Goal: Information Seeking & Learning: Learn about a topic

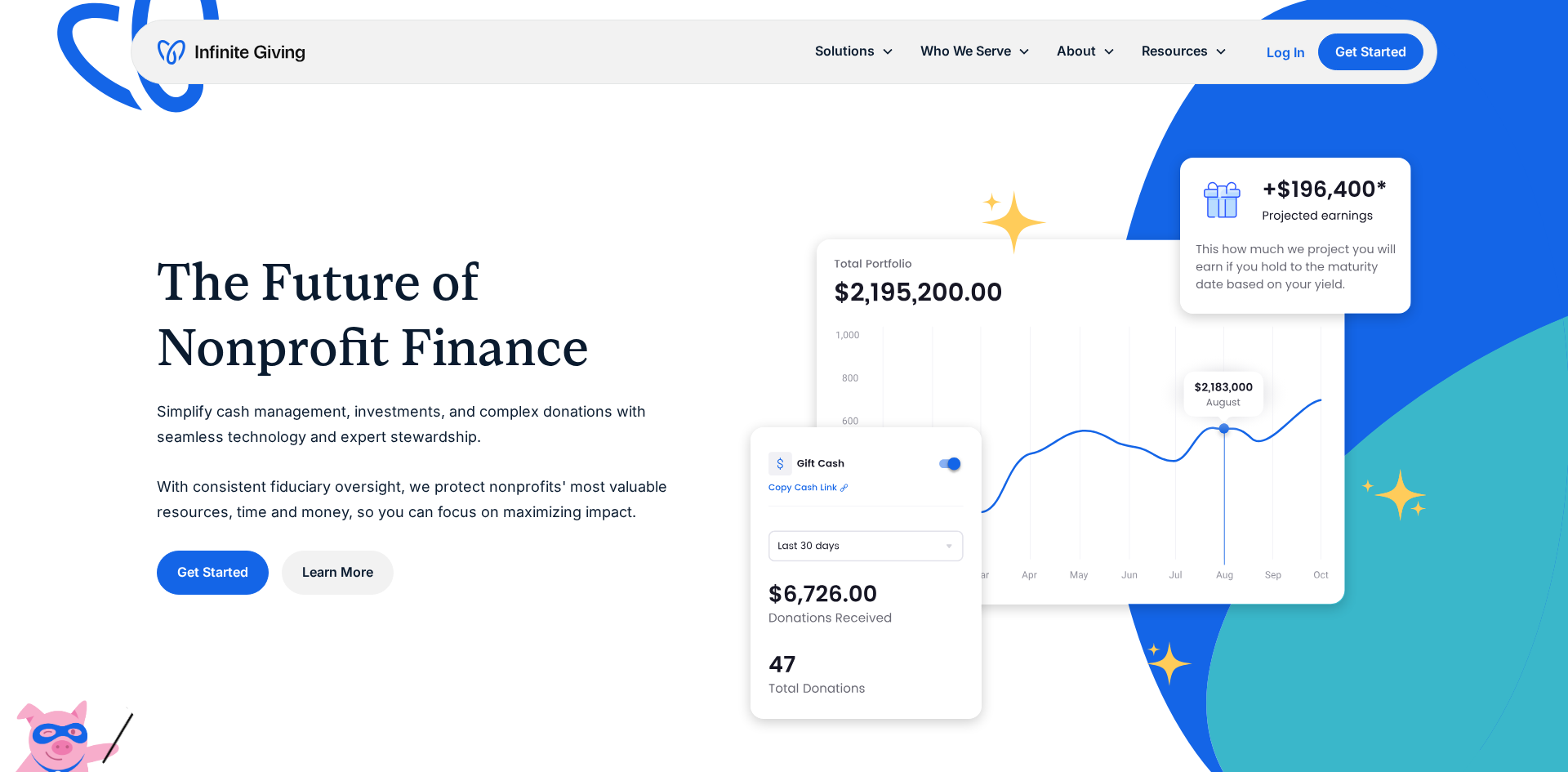
click at [746, 267] on div "The Future of Nonprofit Finance Simplify cash management, investments, and comp…" at bounding box center [784, 421] width 1255 height 661
click at [1090, 51] on div "About" at bounding box center [1075, 51] width 39 height 22
click at [1076, 53] on div "About" at bounding box center [1075, 51] width 39 height 22
click at [1078, 119] on link "Services" at bounding box center [1090, 121] width 53 height 22
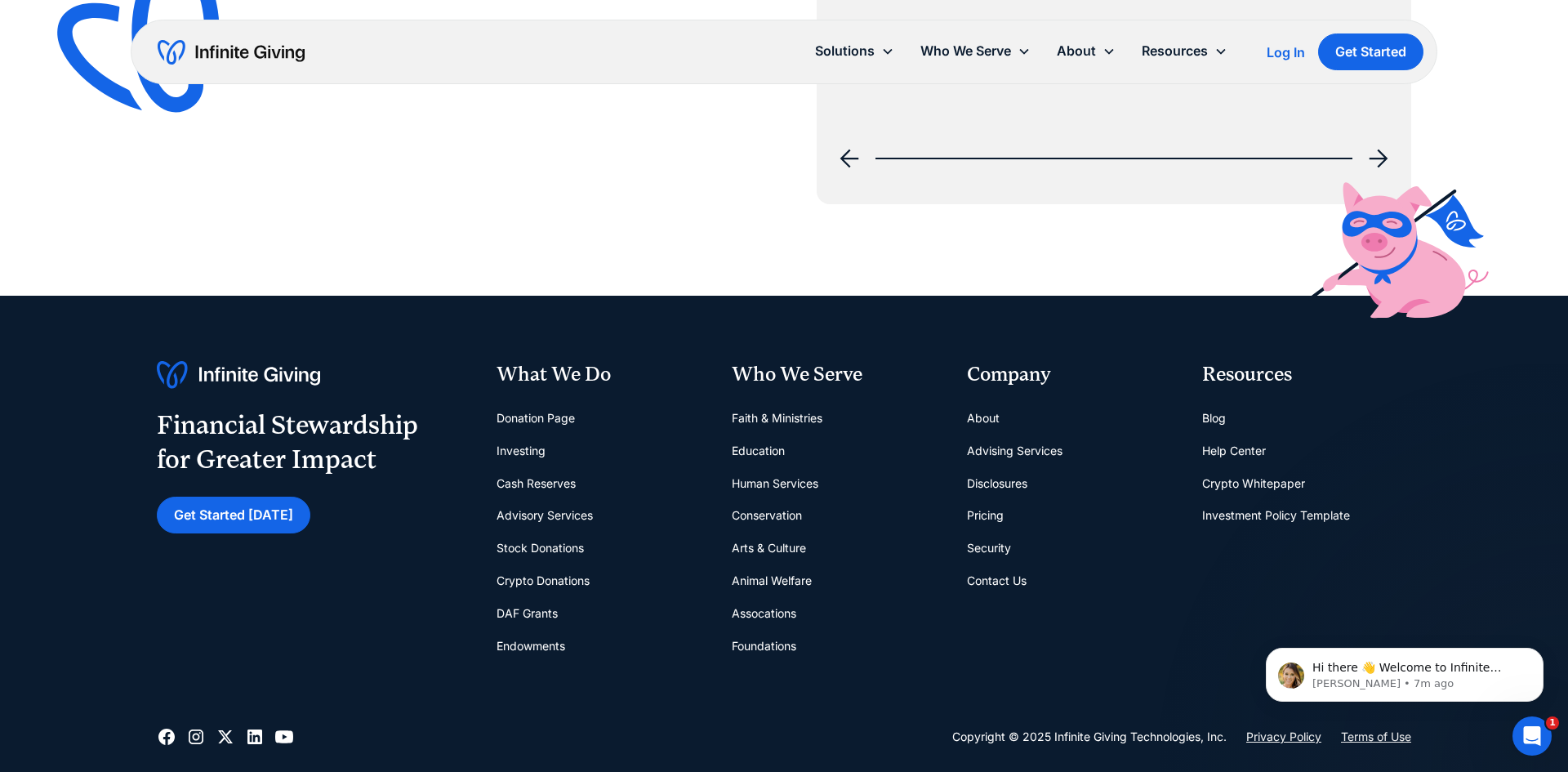
scroll to position [2662, 0]
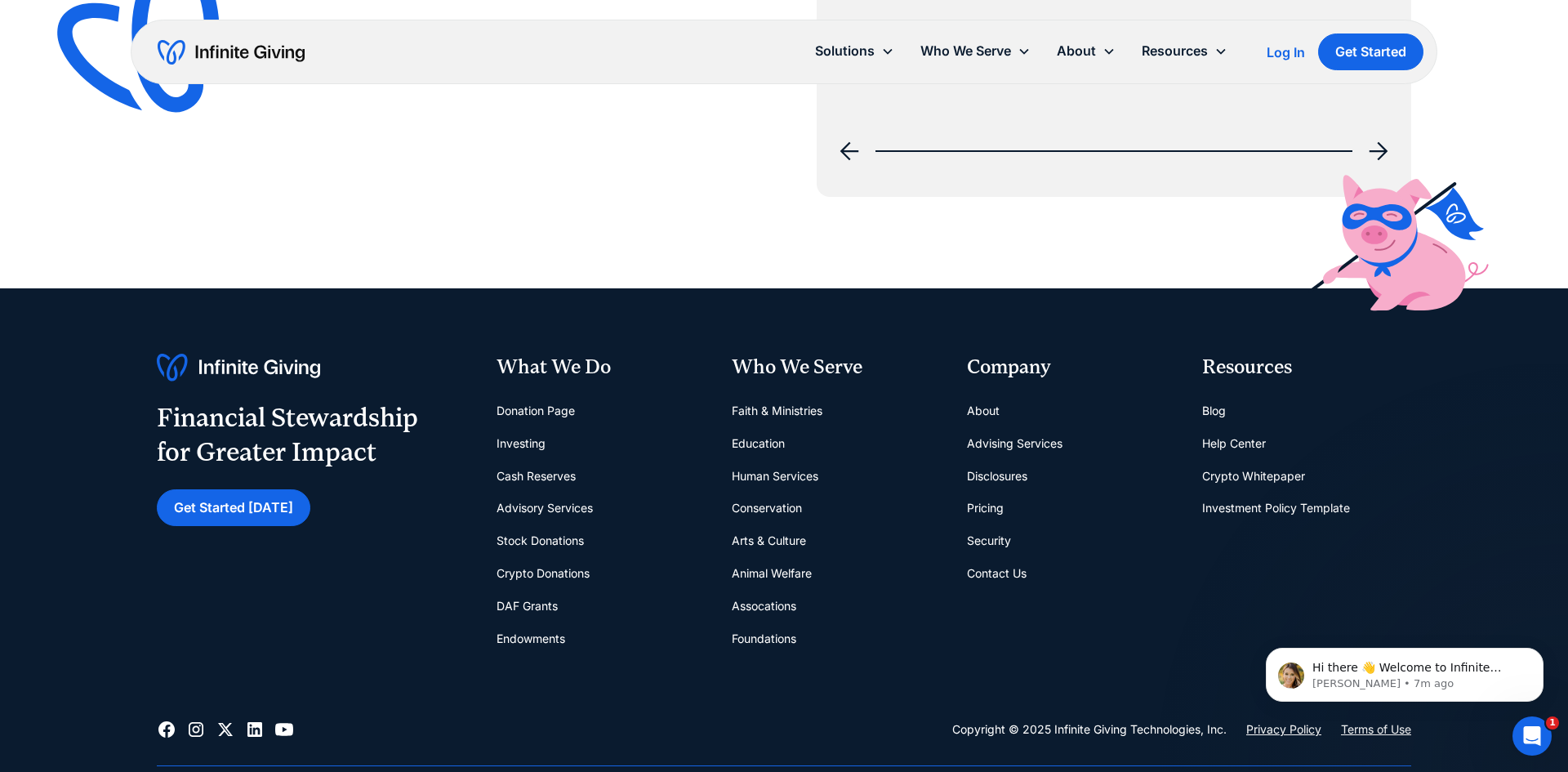
click at [533, 448] on link "Investing" at bounding box center [520, 444] width 49 height 33
click at [543, 474] on link "Cash Reserves" at bounding box center [536, 477] width 80 height 33
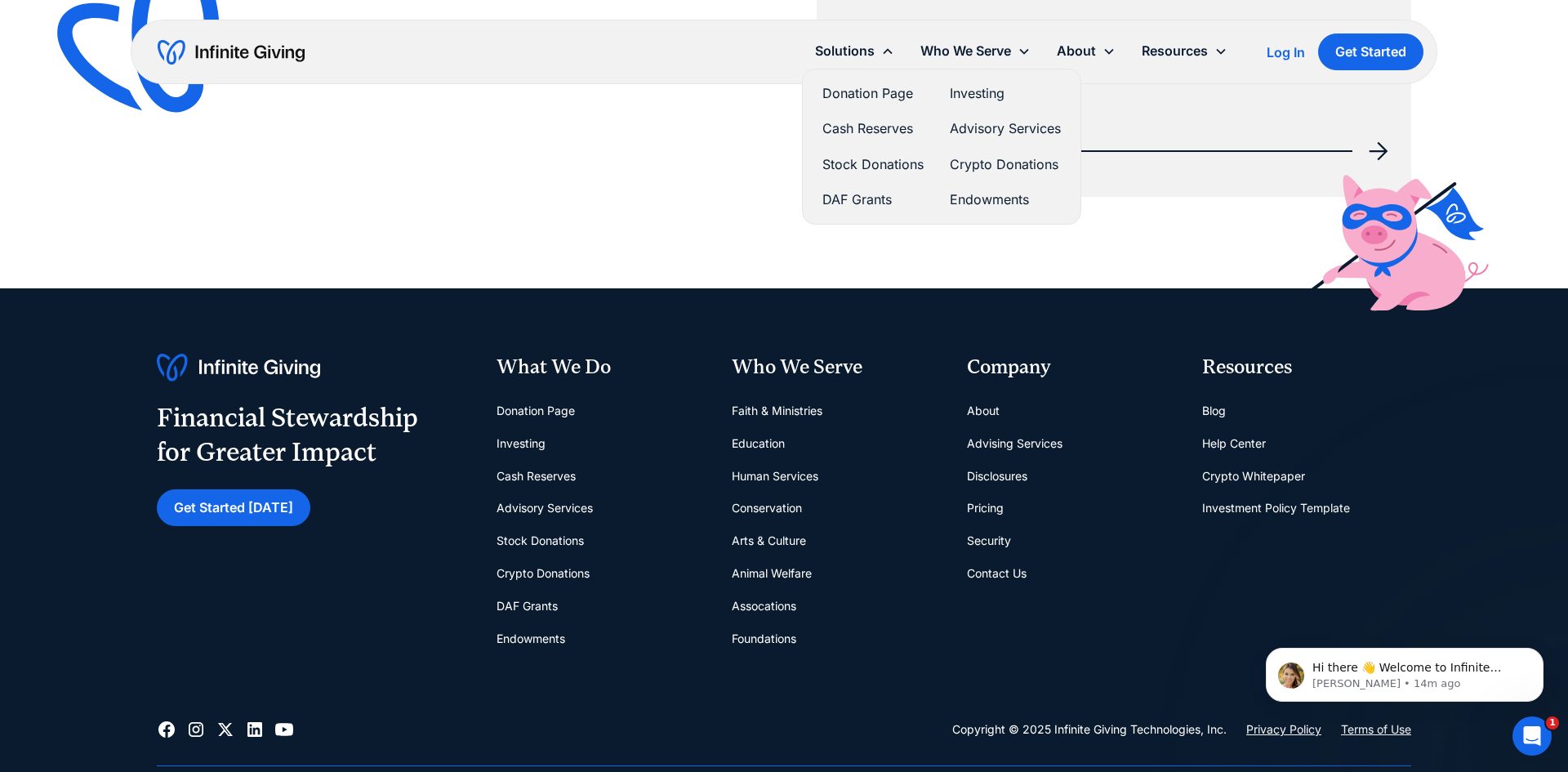
click at [980, 167] on link "Crypto Donations" at bounding box center [1005, 164] width 111 height 22
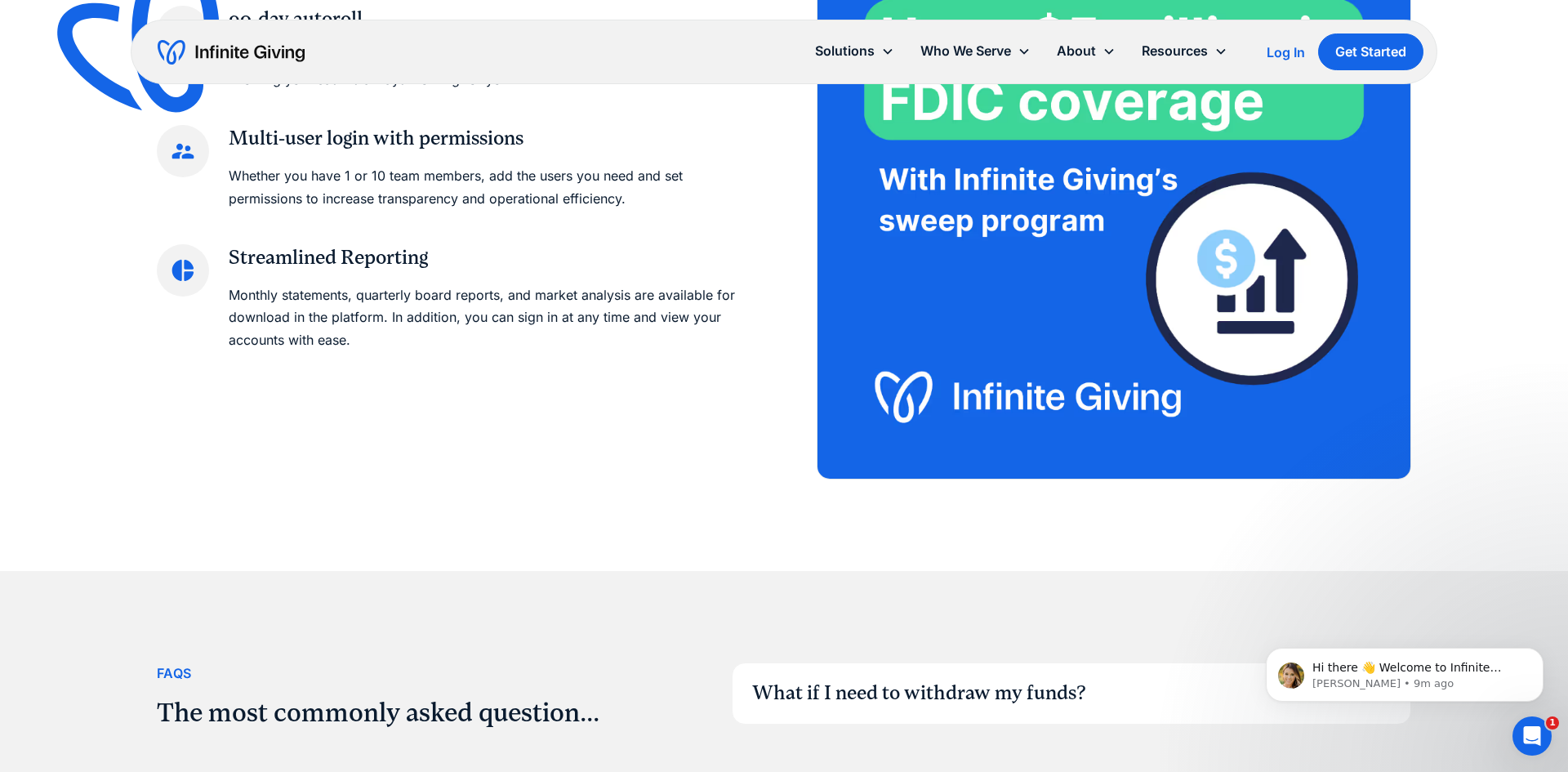
scroll to position [2714, 0]
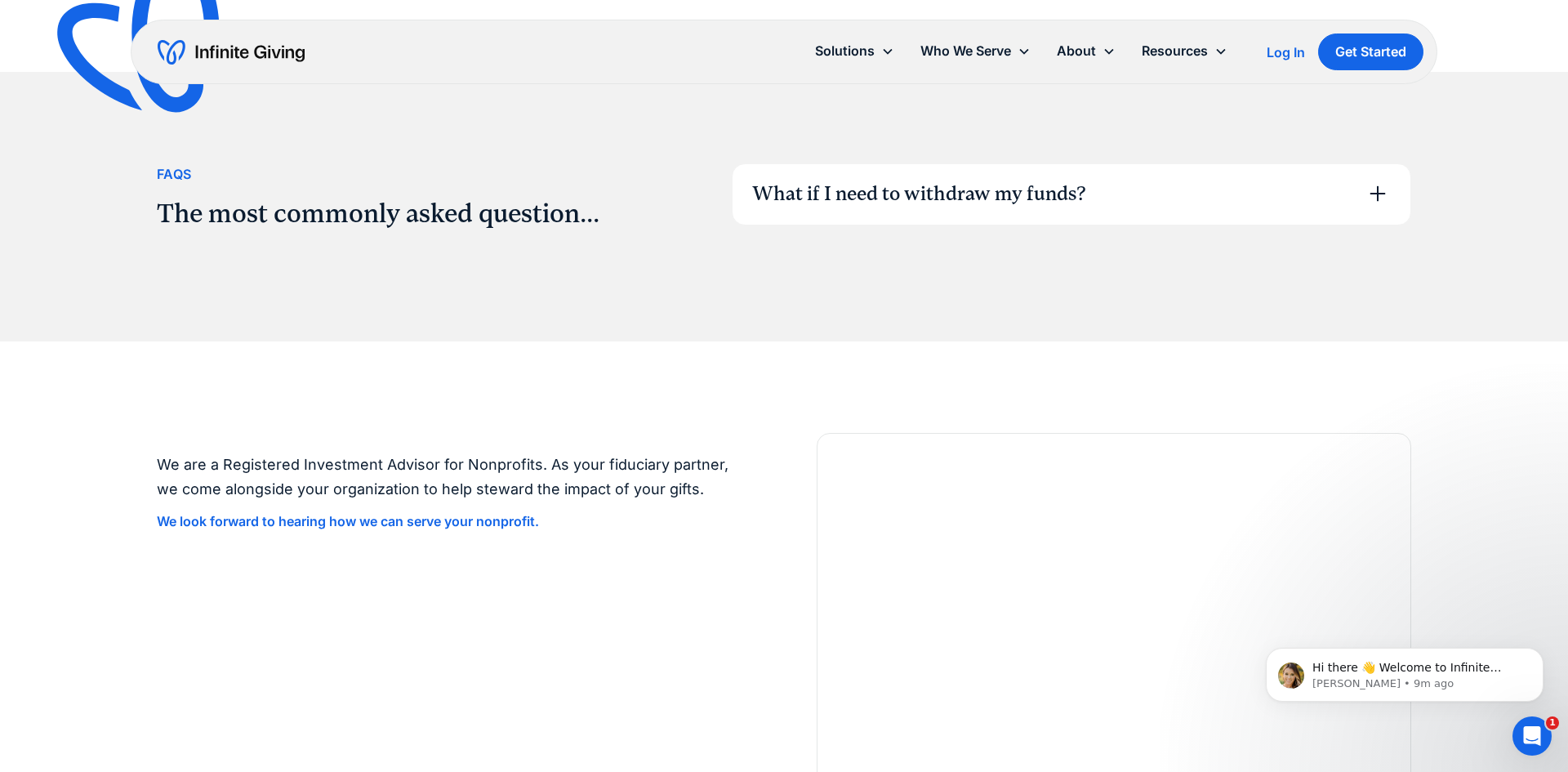
click at [1049, 200] on div "What if I need to withdraw my funds?" at bounding box center [919, 194] width 334 height 28
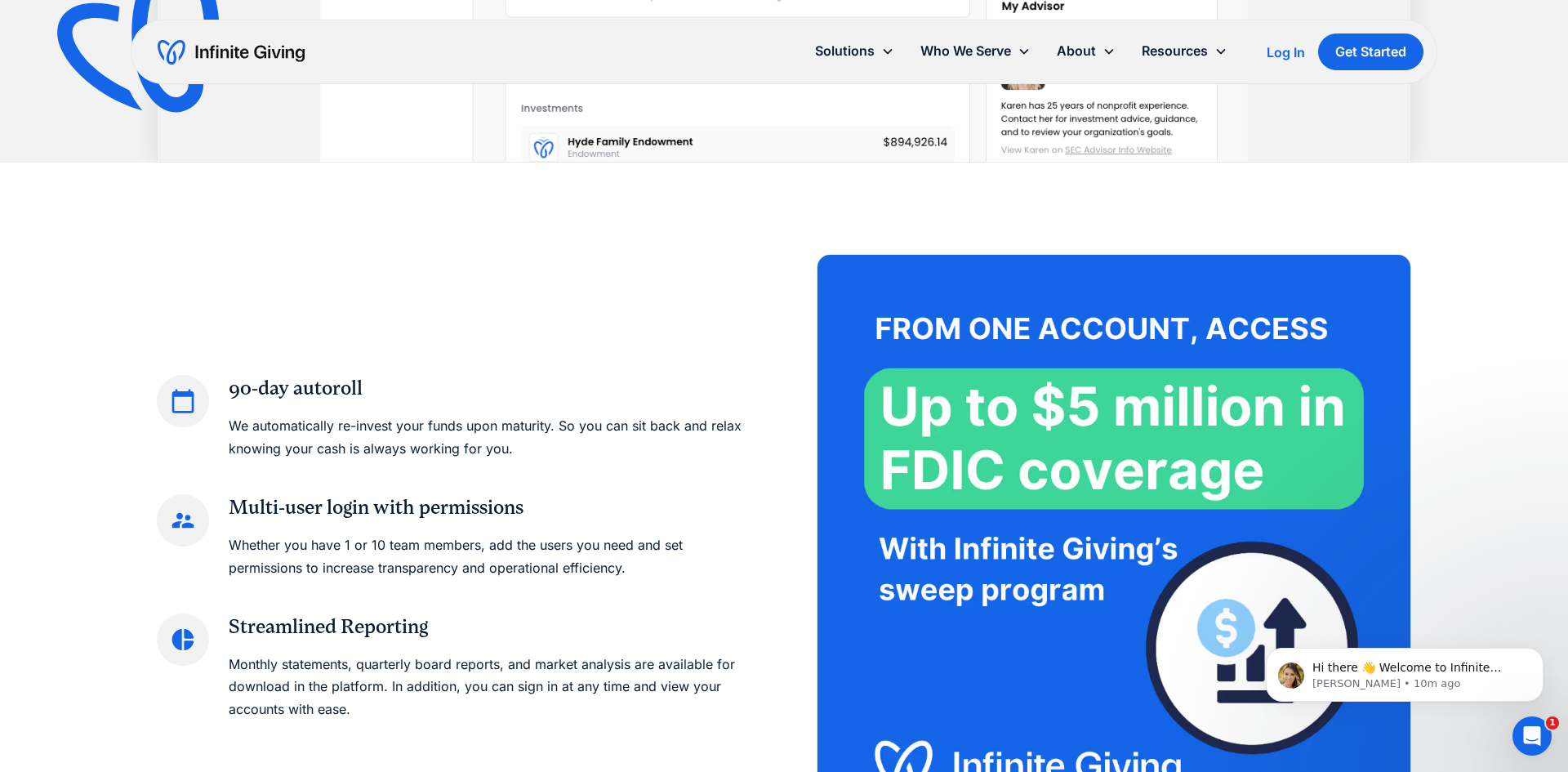
scroll to position [1832, 0]
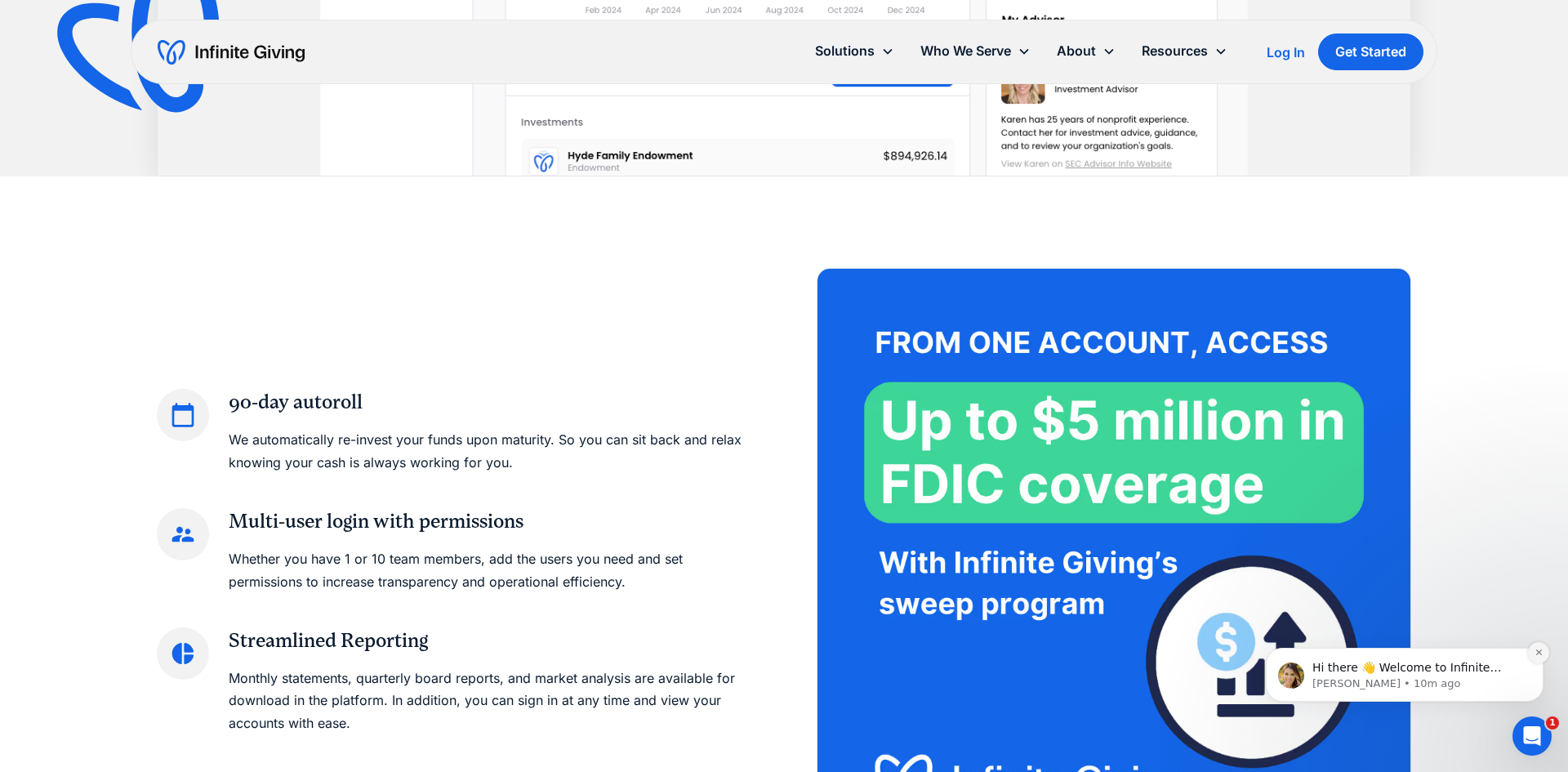
click at [1539, 654] on icon "Dismiss notification" at bounding box center [1538, 652] width 6 height 6
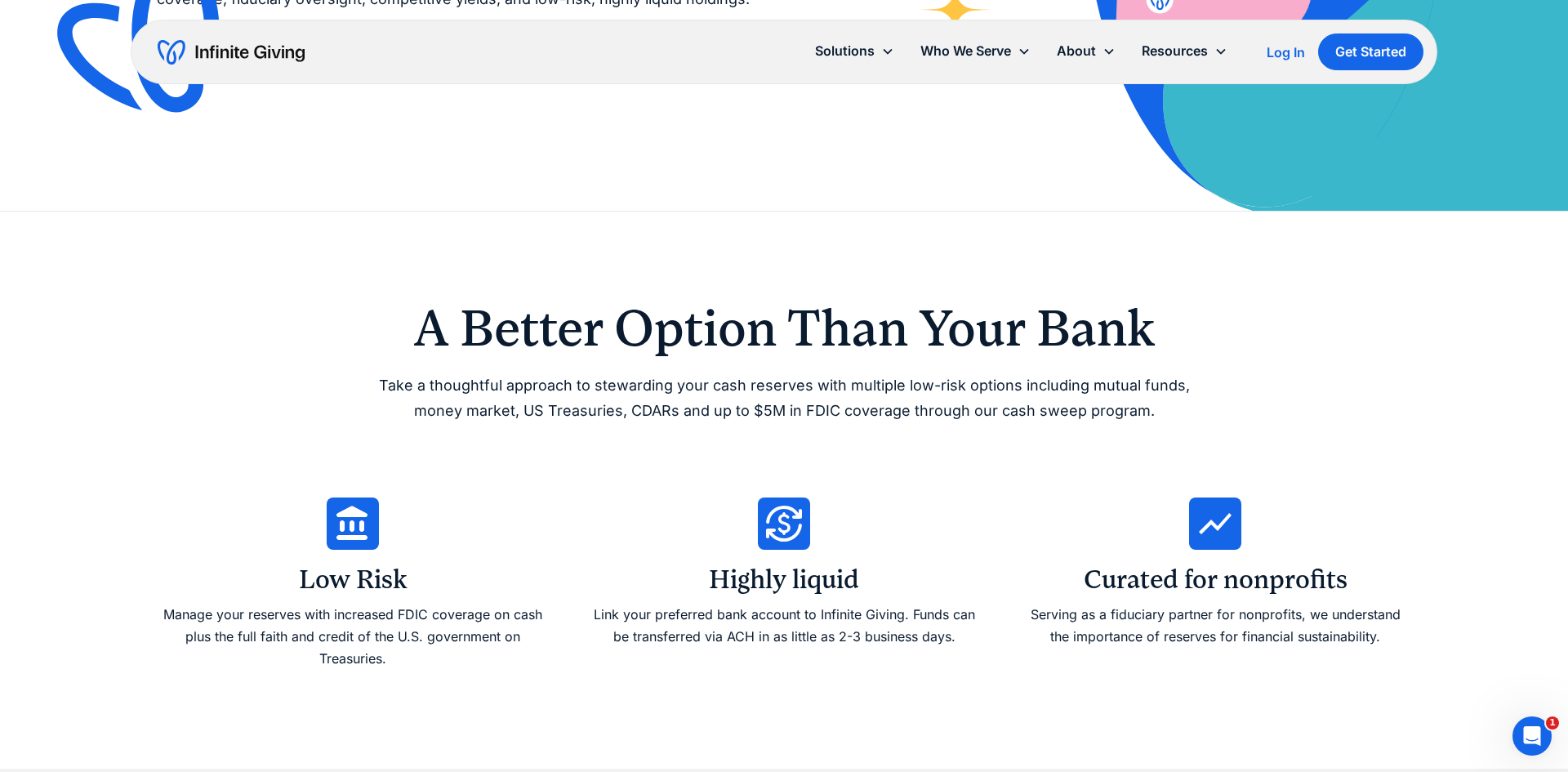
scroll to position [480, 0]
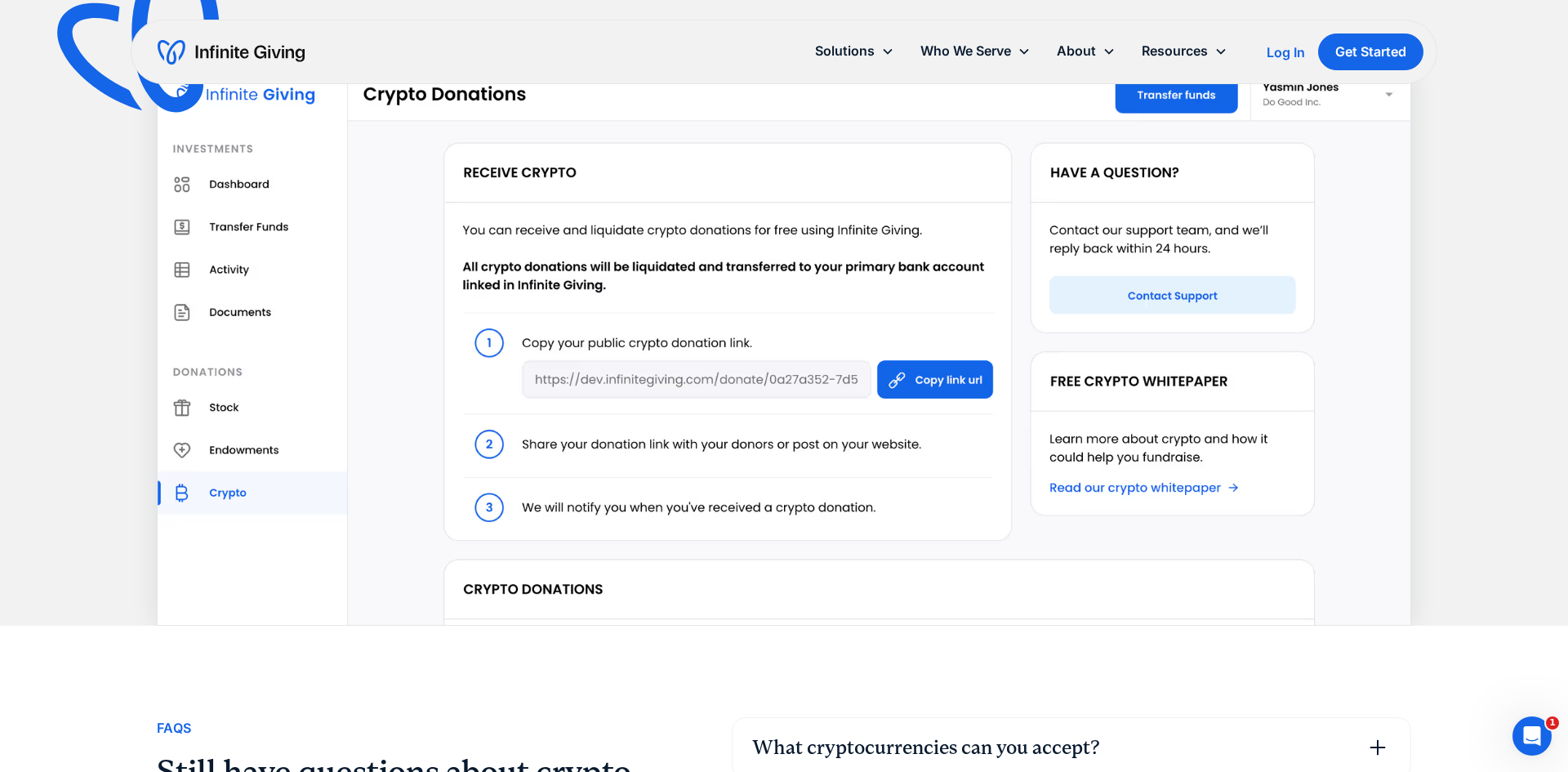
scroll to position [3359, 0]
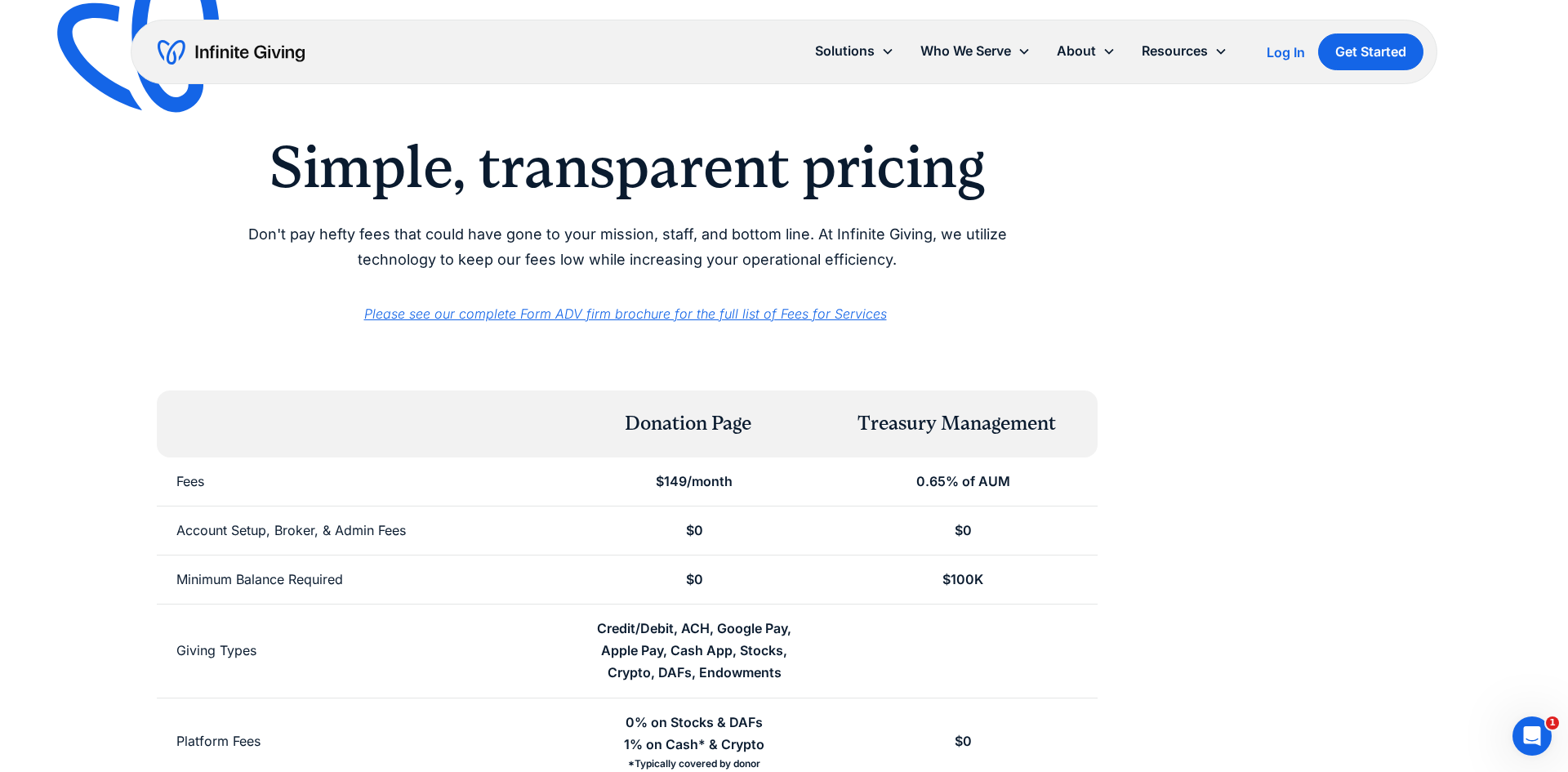
scroll to position [19, 0]
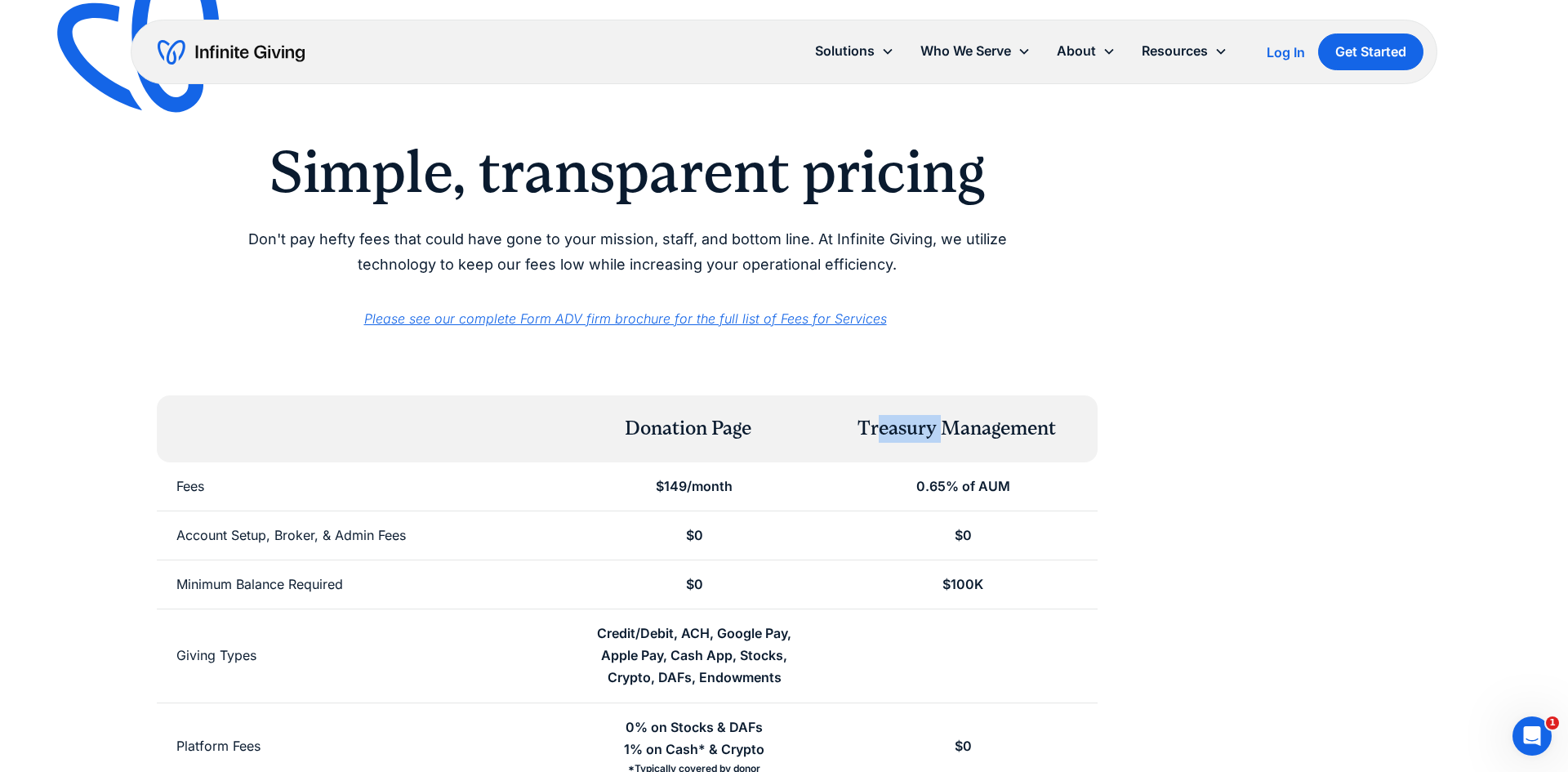
drag, startPoint x: 881, startPoint y: 426, endPoint x: 946, endPoint y: 422, distance: 65.1
click at [946, 422] on div "Treasury Management" at bounding box center [957, 429] width 198 height 28
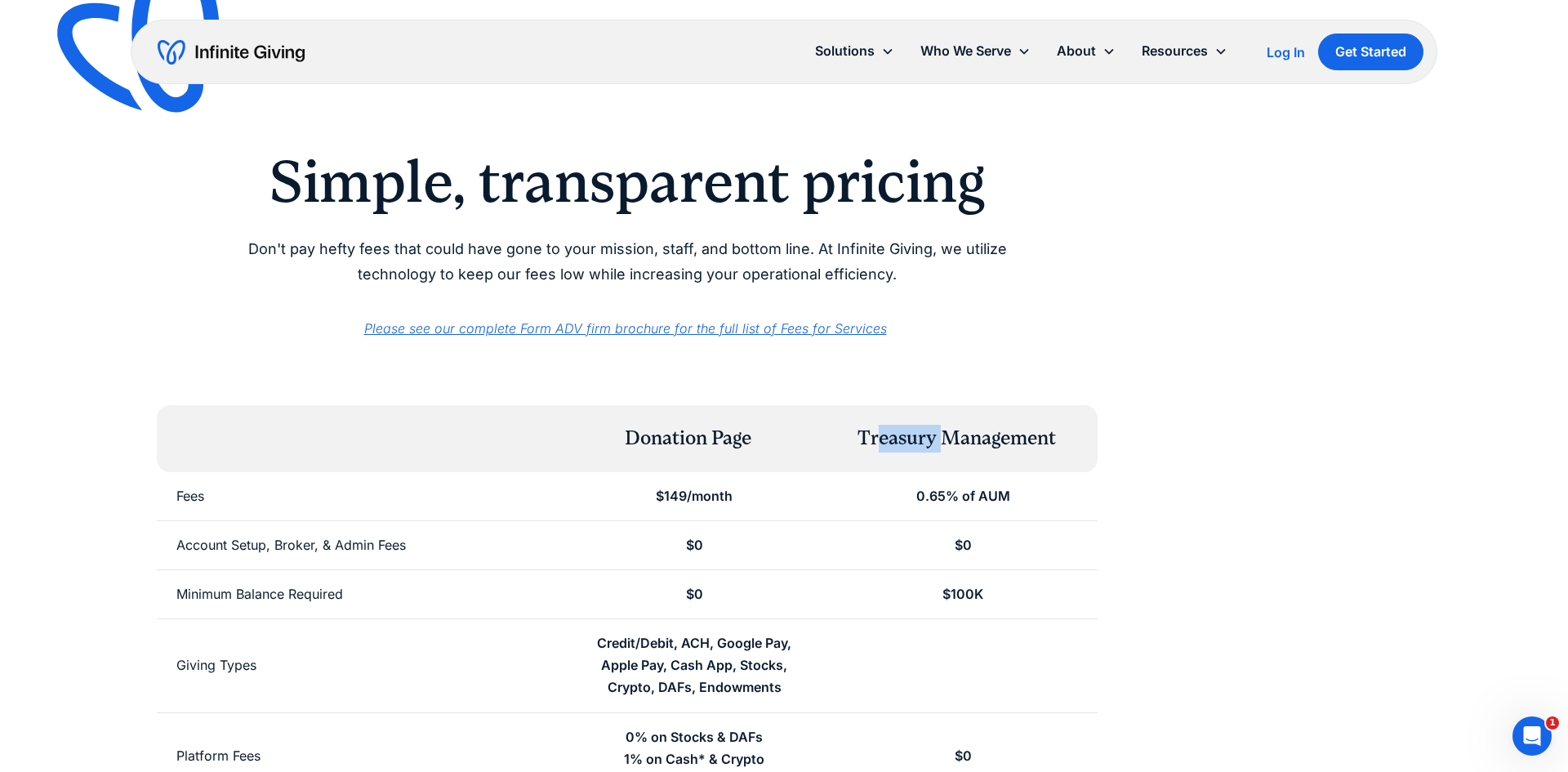
scroll to position [0, 0]
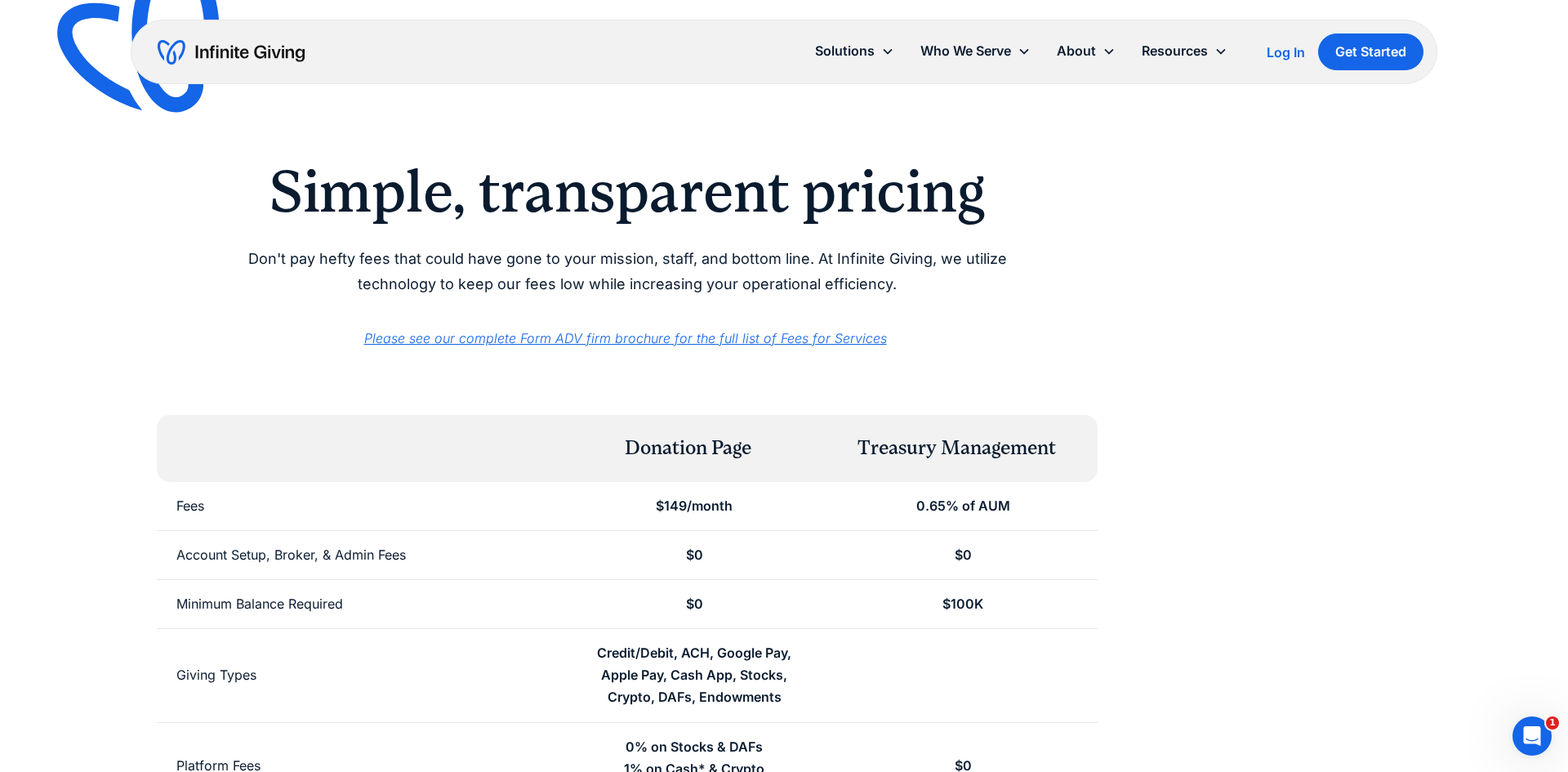
click at [1208, 352] on div "Simple, transparent pricing Don't pay hefty fees that could have gone to your m…" at bounding box center [784, 574] width 1255 height 1150
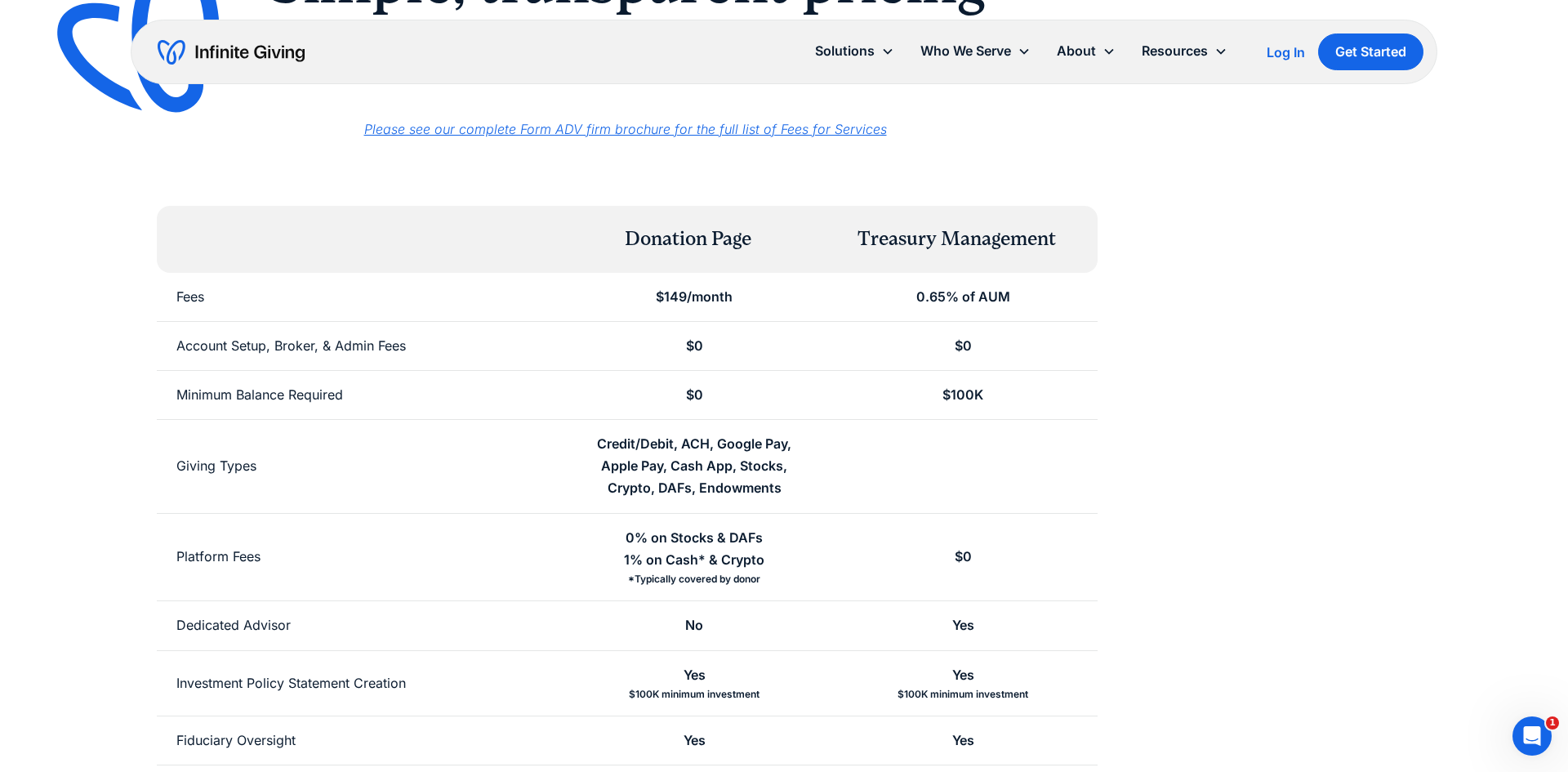
scroll to position [204, 0]
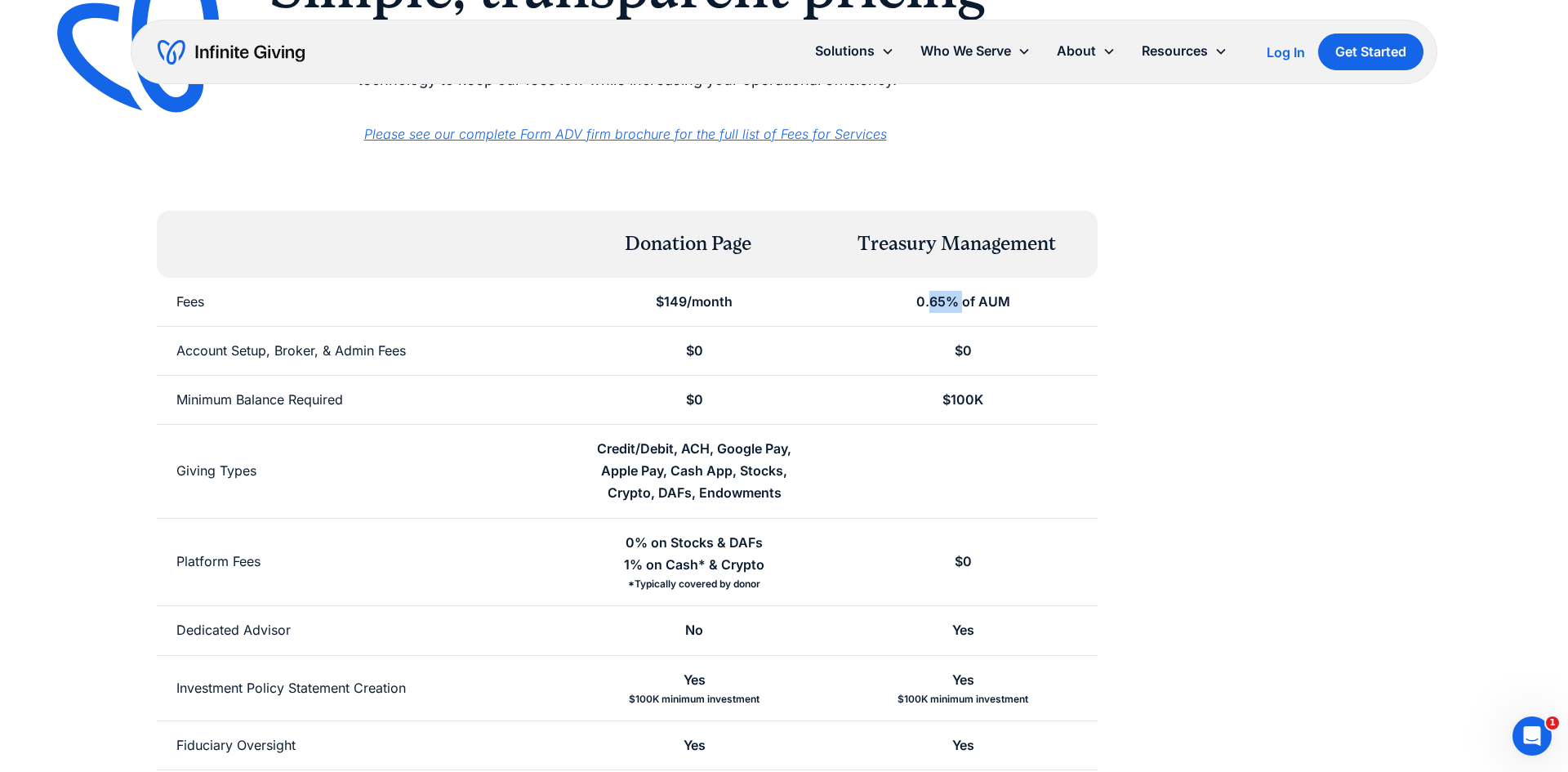
drag, startPoint x: 932, startPoint y: 301, endPoint x: 961, endPoint y: 305, distance: 29.3
click at [961, 305] on div "0.65% of AUM" at bounding box center [963, 301] width 94 height 22
click at [740, 137] on em "Please see our complete Form ADV firm brochure for the full list of Fees for Se…" at bounding box center [625, 133] width 522 height 16
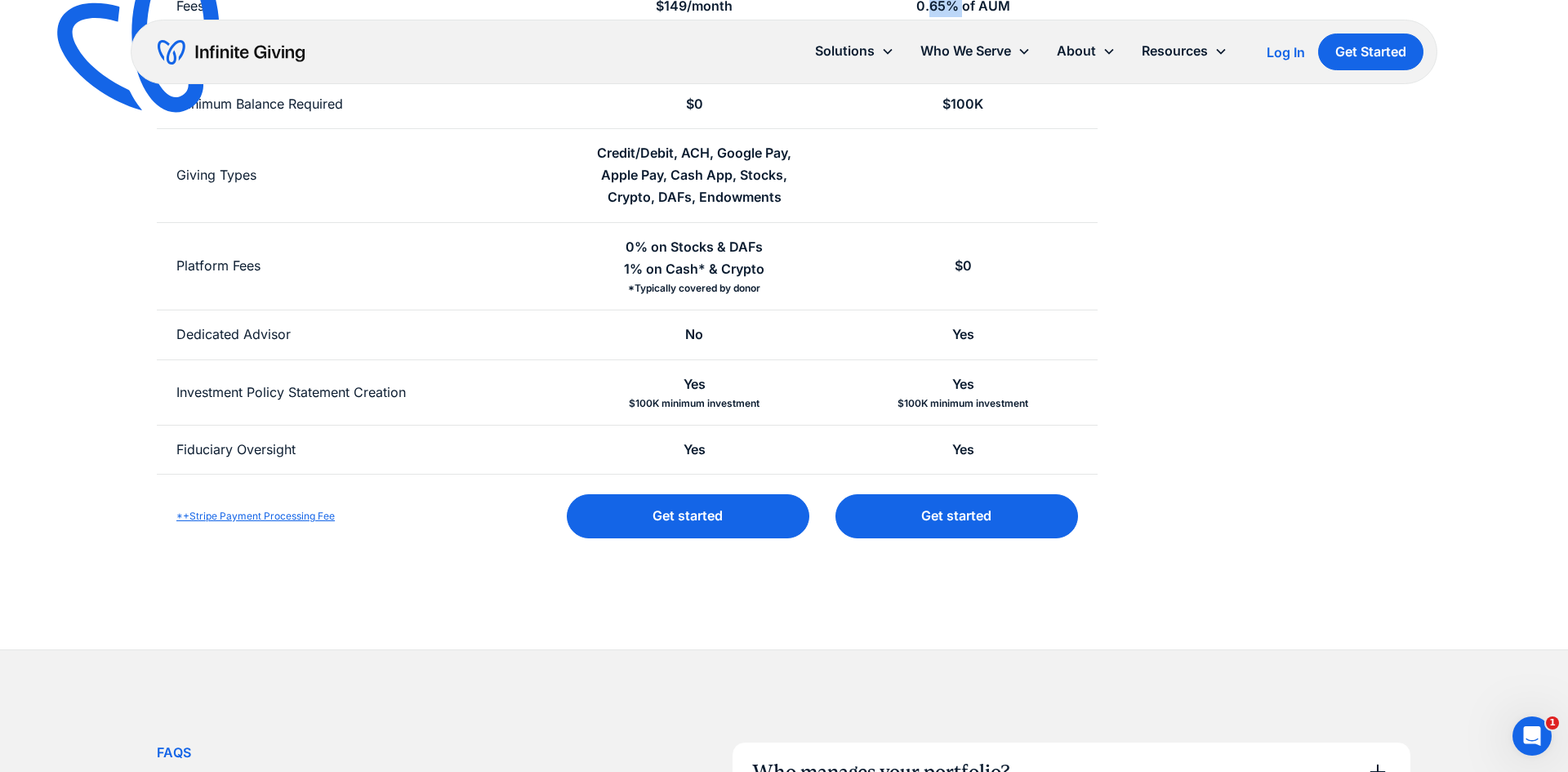
scroll to position [538, 0]
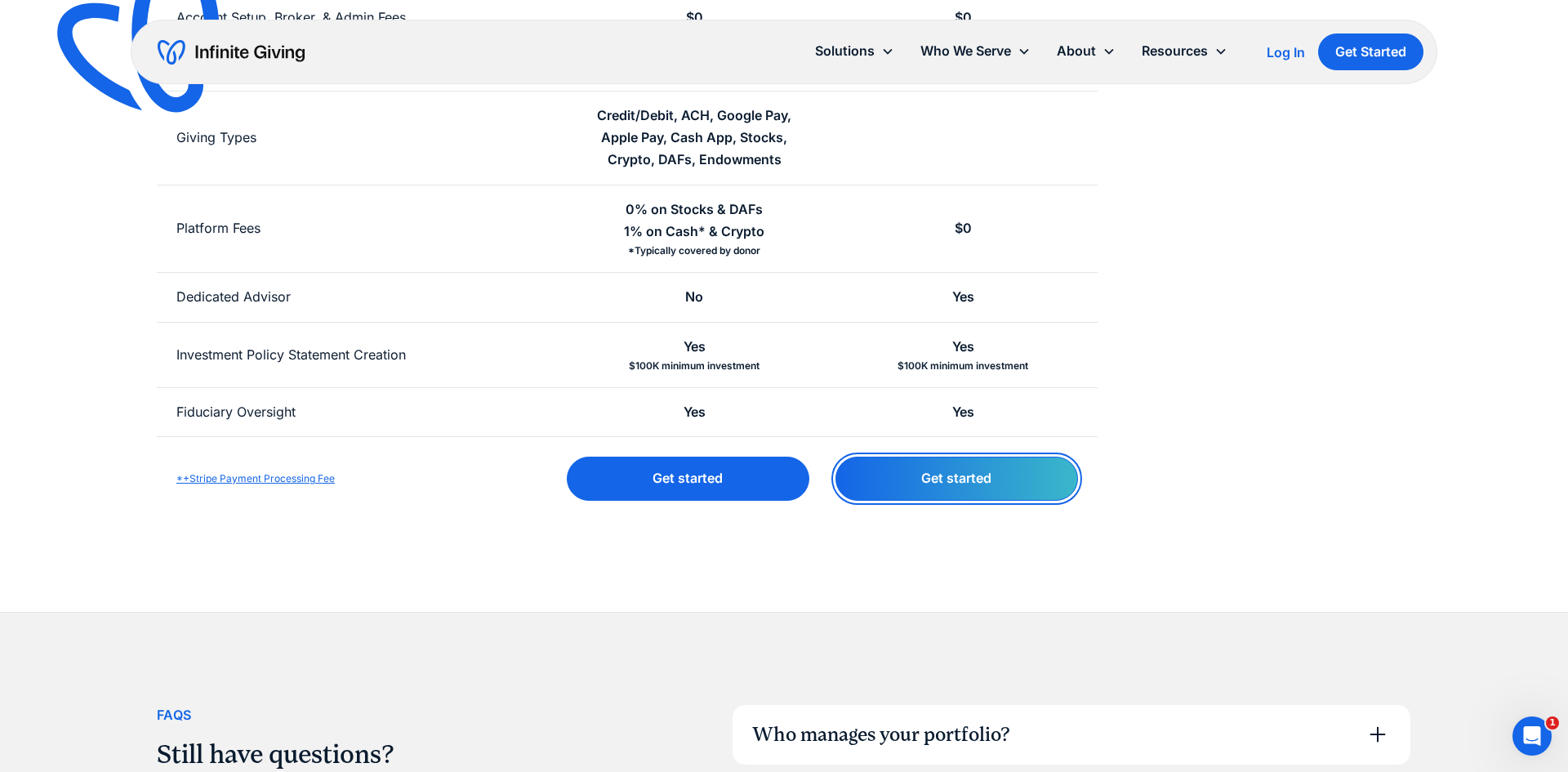
click at [977, 475] on link "Get started" at bounding box center [957, 478] width 242 height 43
